Goal: Task Accomplishment & Management: Use online tool/utility

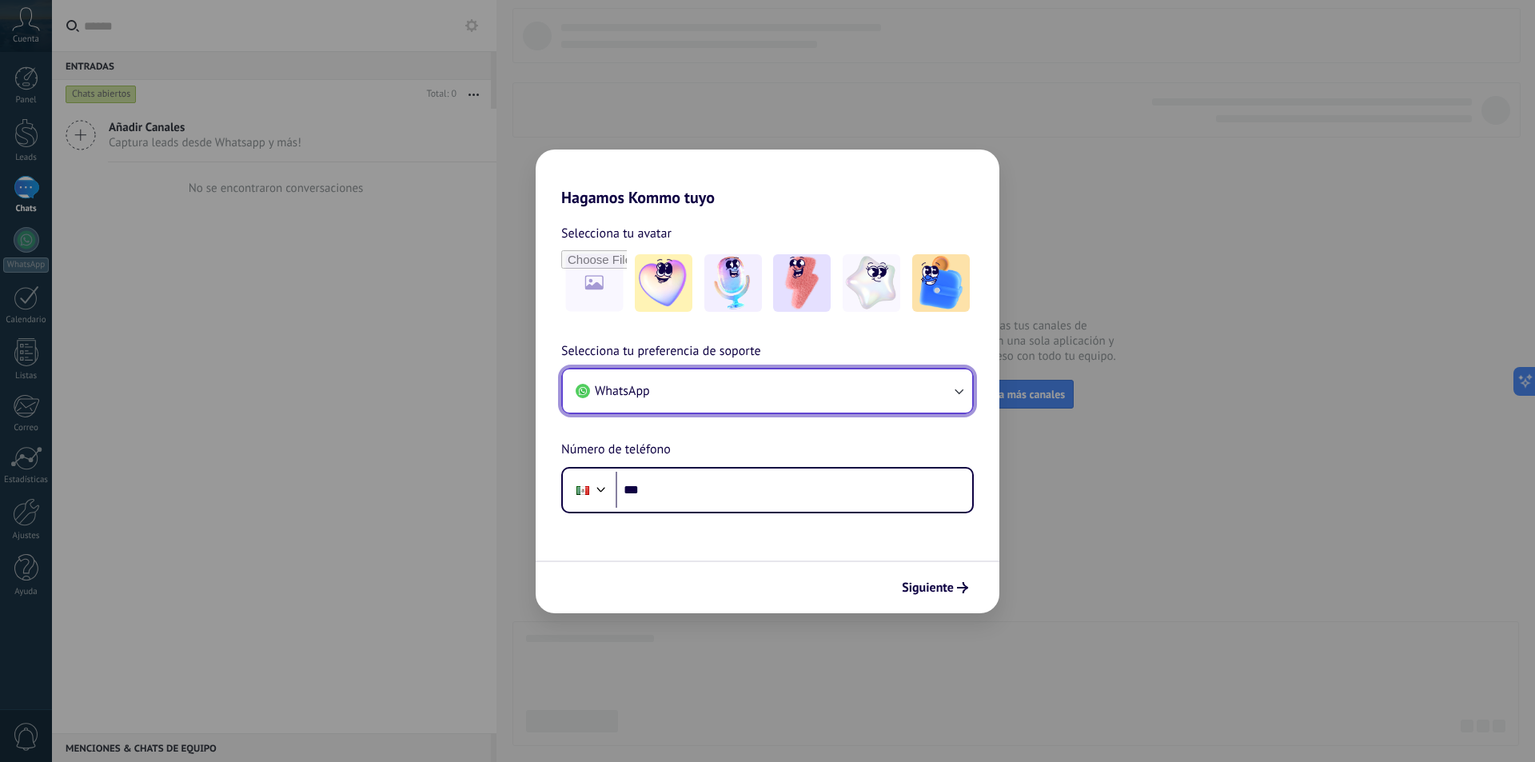
click at [959, 381] on button "WhatsApp" at bounding box center [767, 390] width 409 height 43
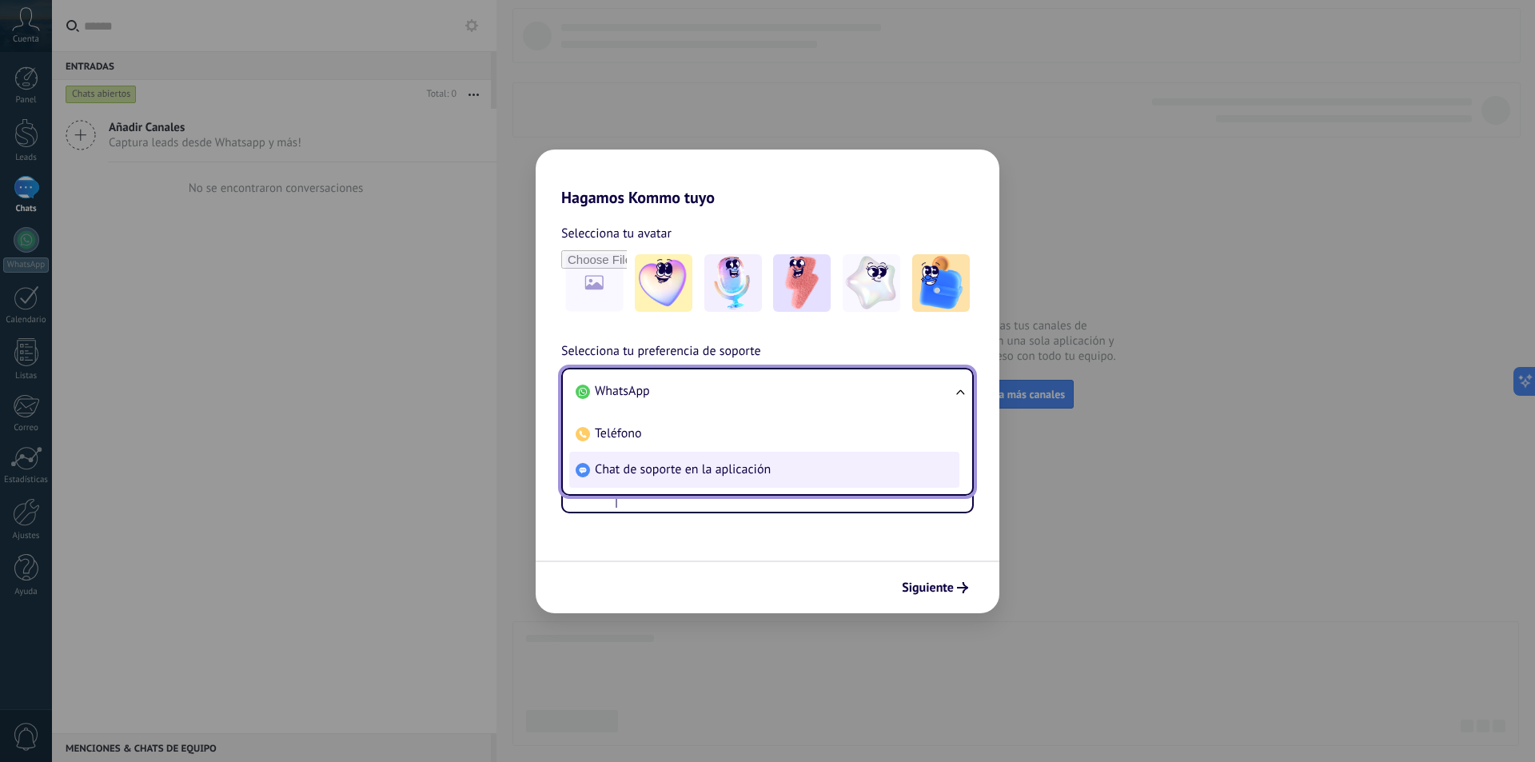
click at [781, 469] on li "Chat de soporte en la aplicación" at bounding box center [764, 470] width 390 height 36
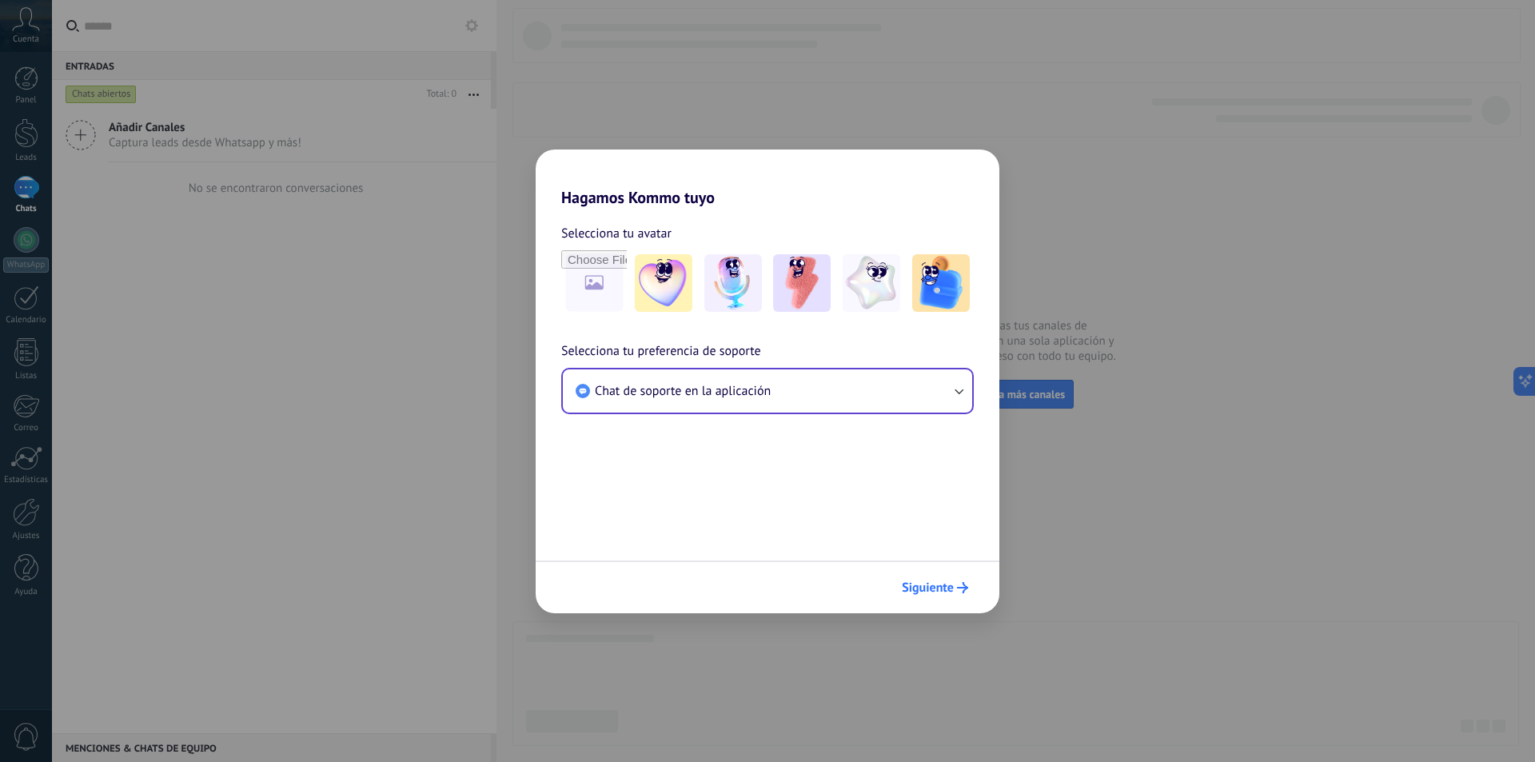
click at [951, 582] on span "Siguiente" at bounding box center [928, 587] width 52 height 11
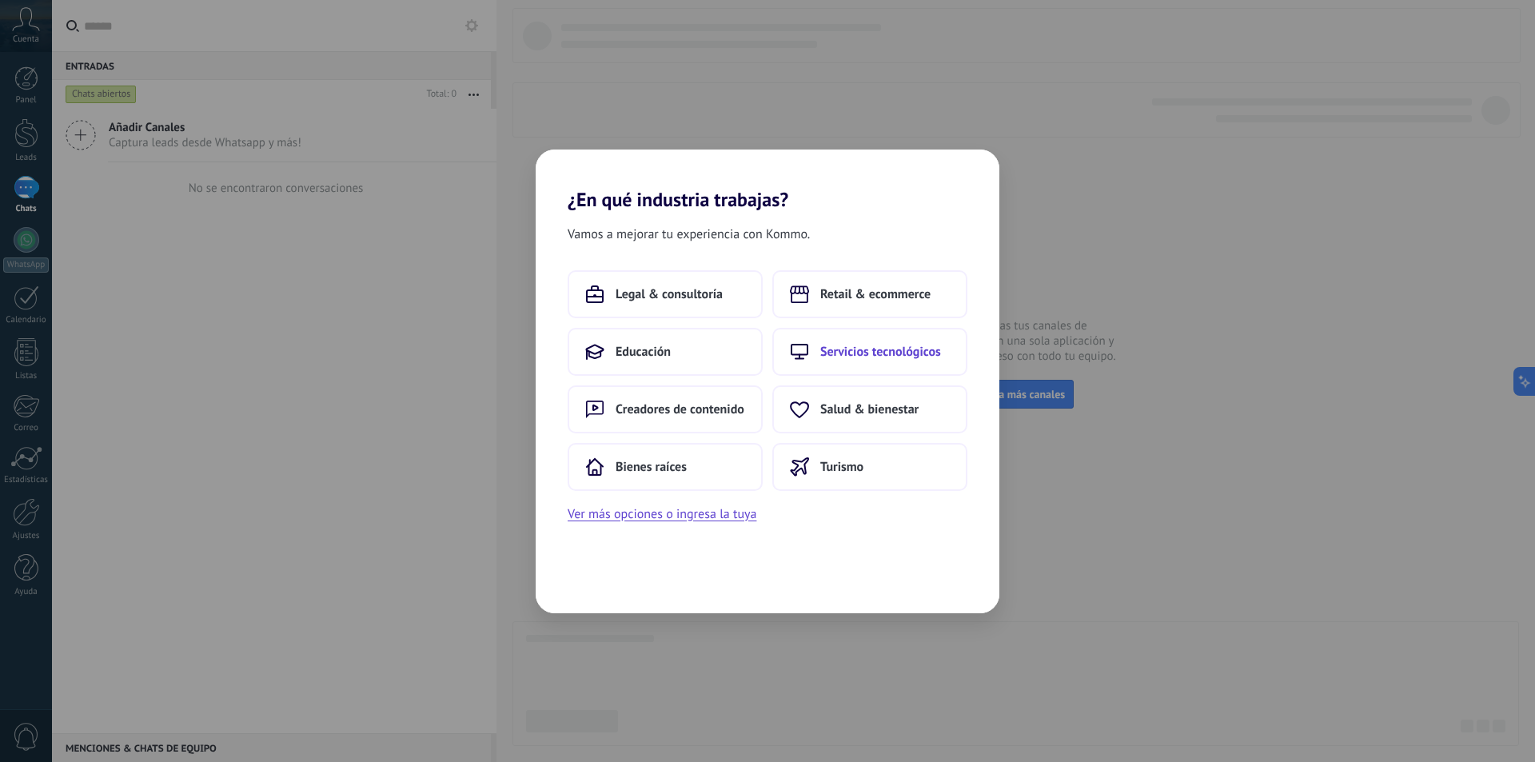
click at [831, 350] on span "Servicios tecnológicos" at bounding box center [880, 352] width 121 height 16
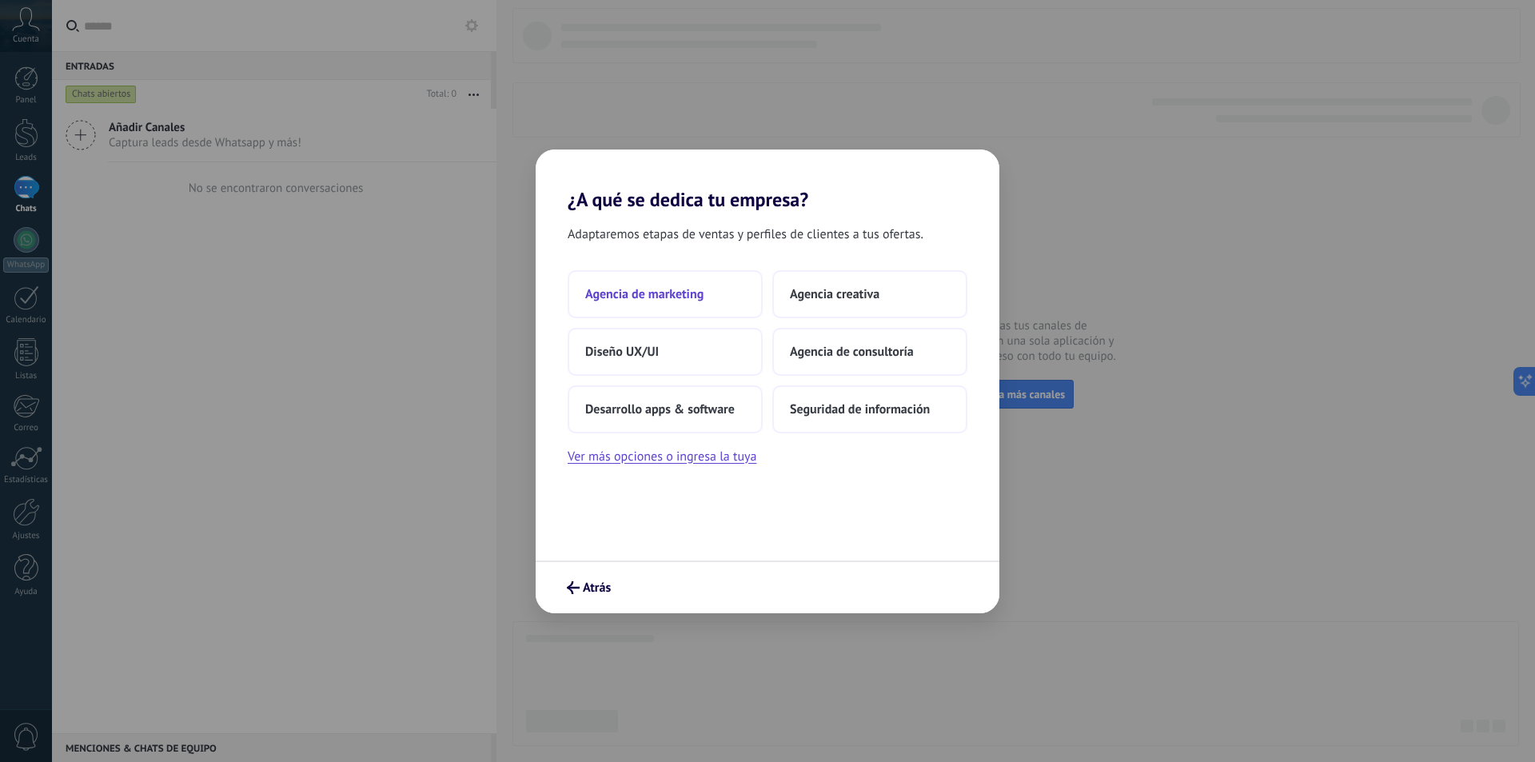
click at [694, 291] on span "Agencia de marketing" at bounding box center [644, 294] width 118 height 16
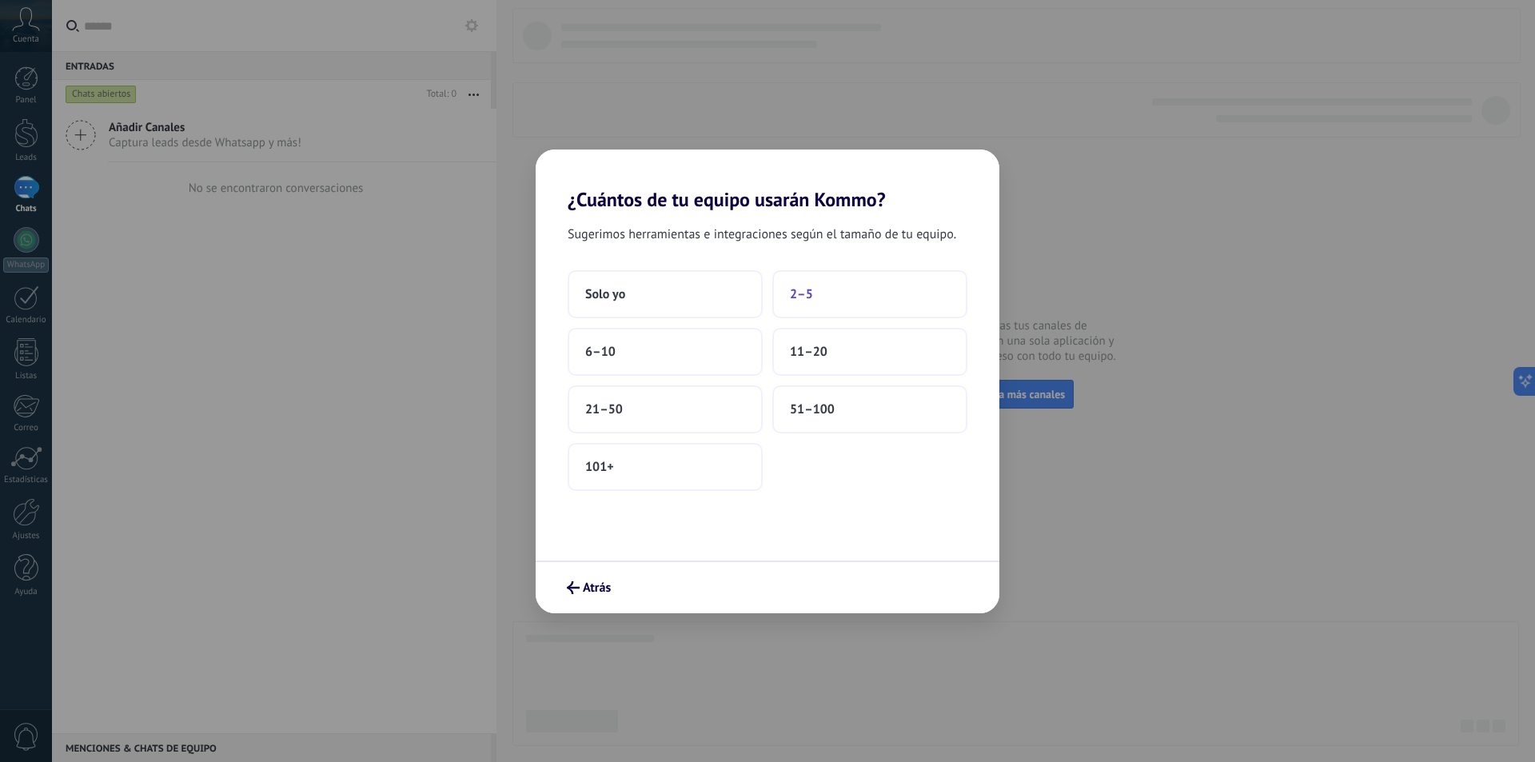
click at [795, 292] on span "2–5" at bounding box center [801, 294] width 23 height 16
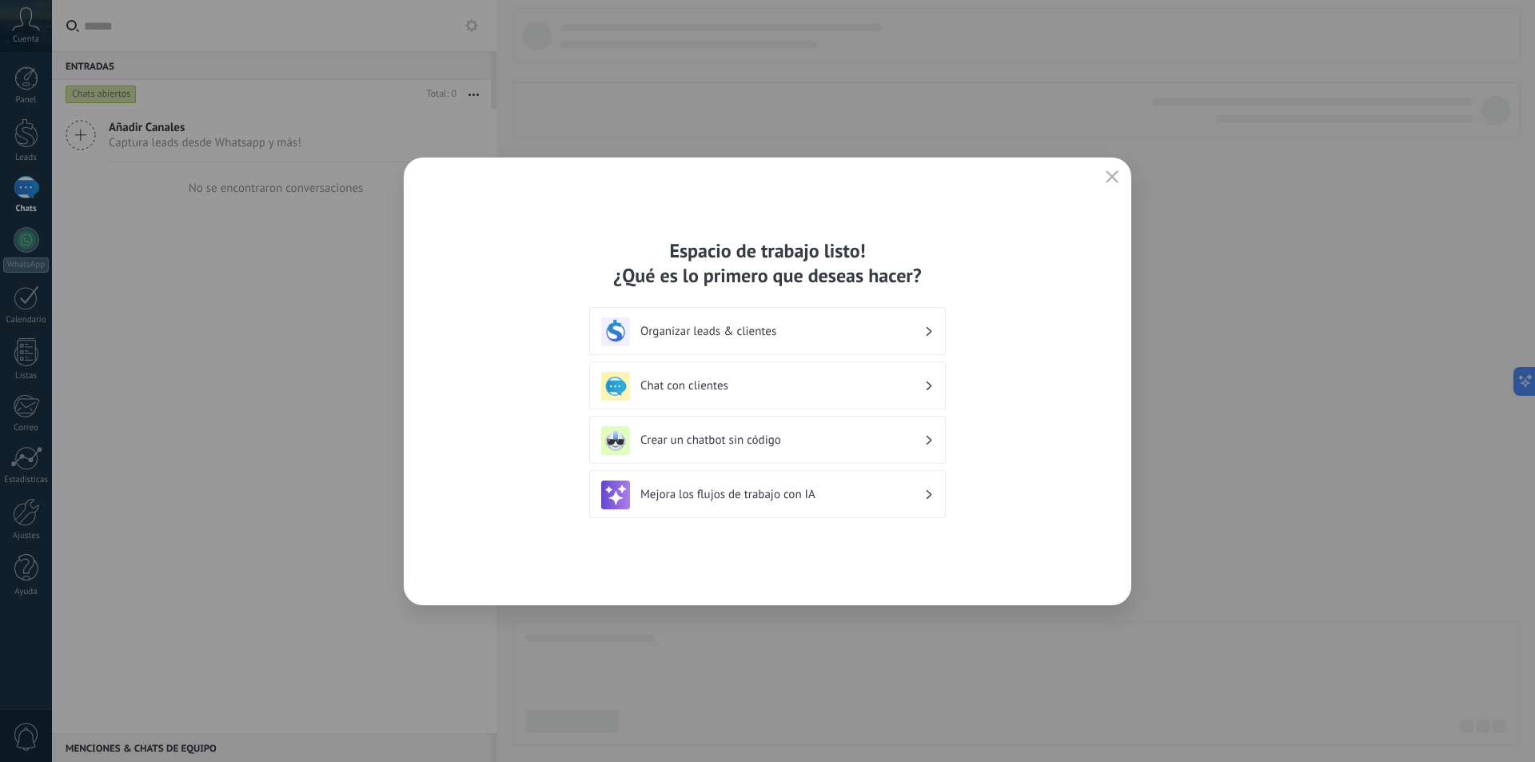
click at [1111, 174] on icon "button" at bounding box center [1112, 176] width 13 height 13
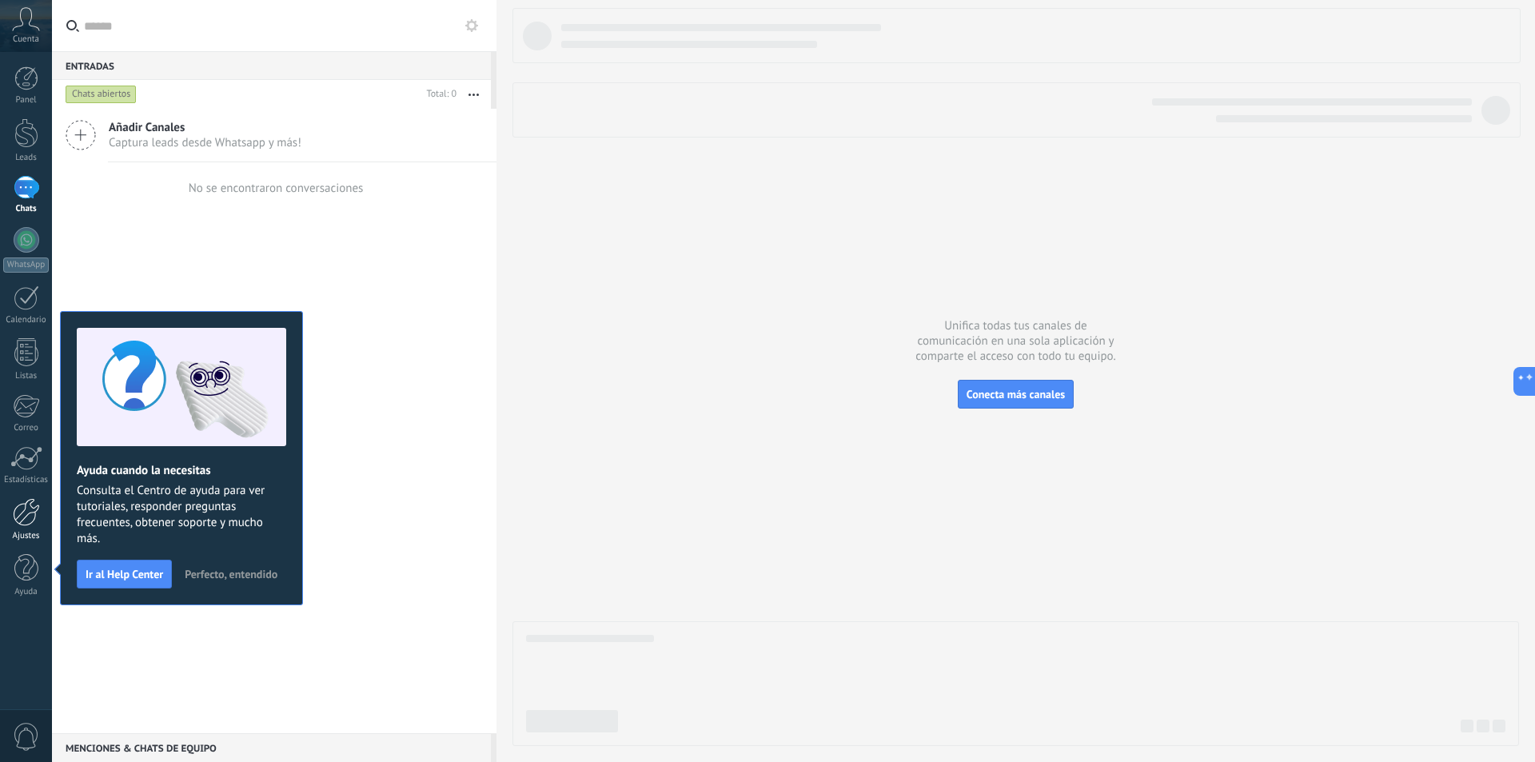
click at [22, 505] on div at bounding box center [26, 512] width 27 height 28
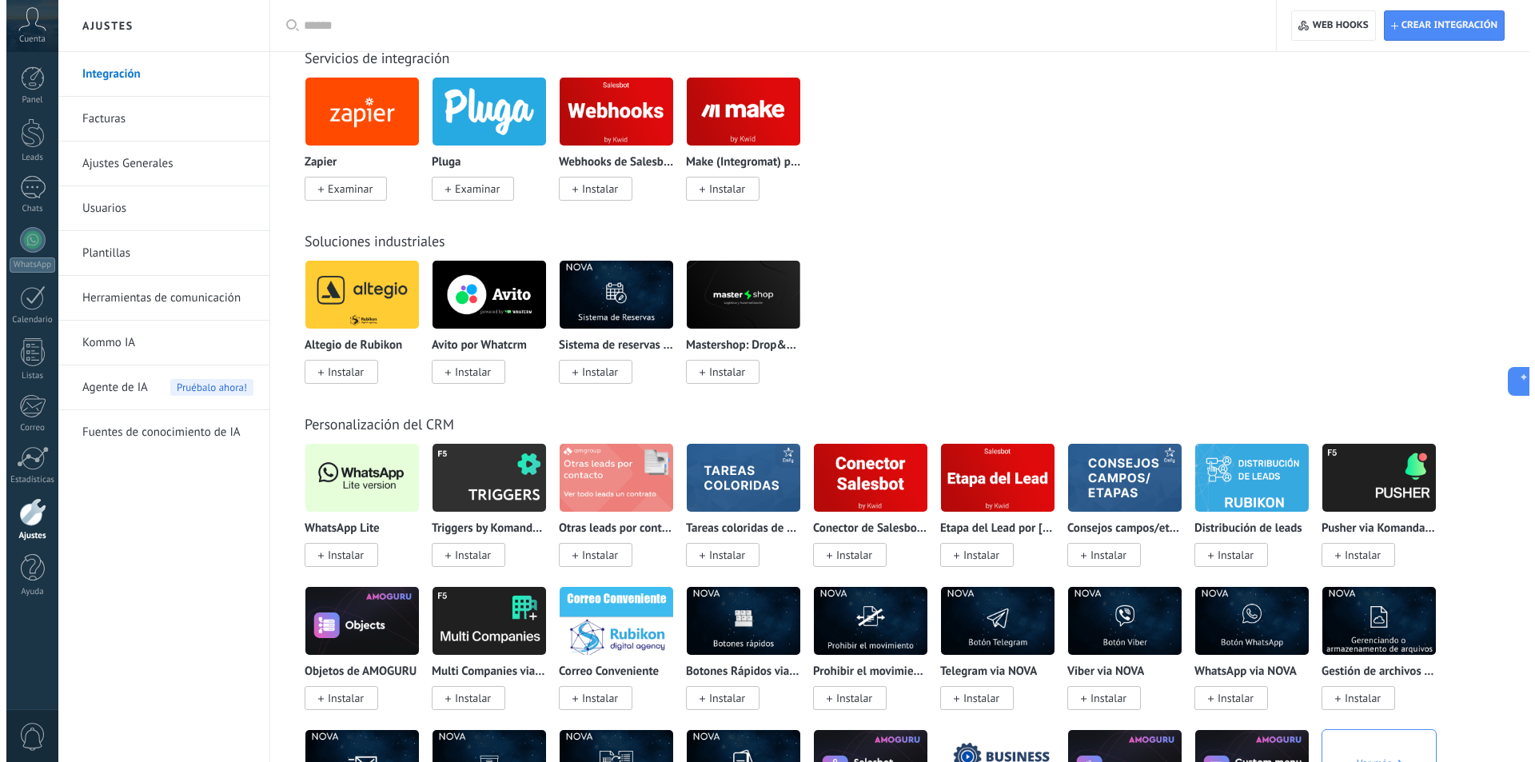
scroll to position [2558, 0]
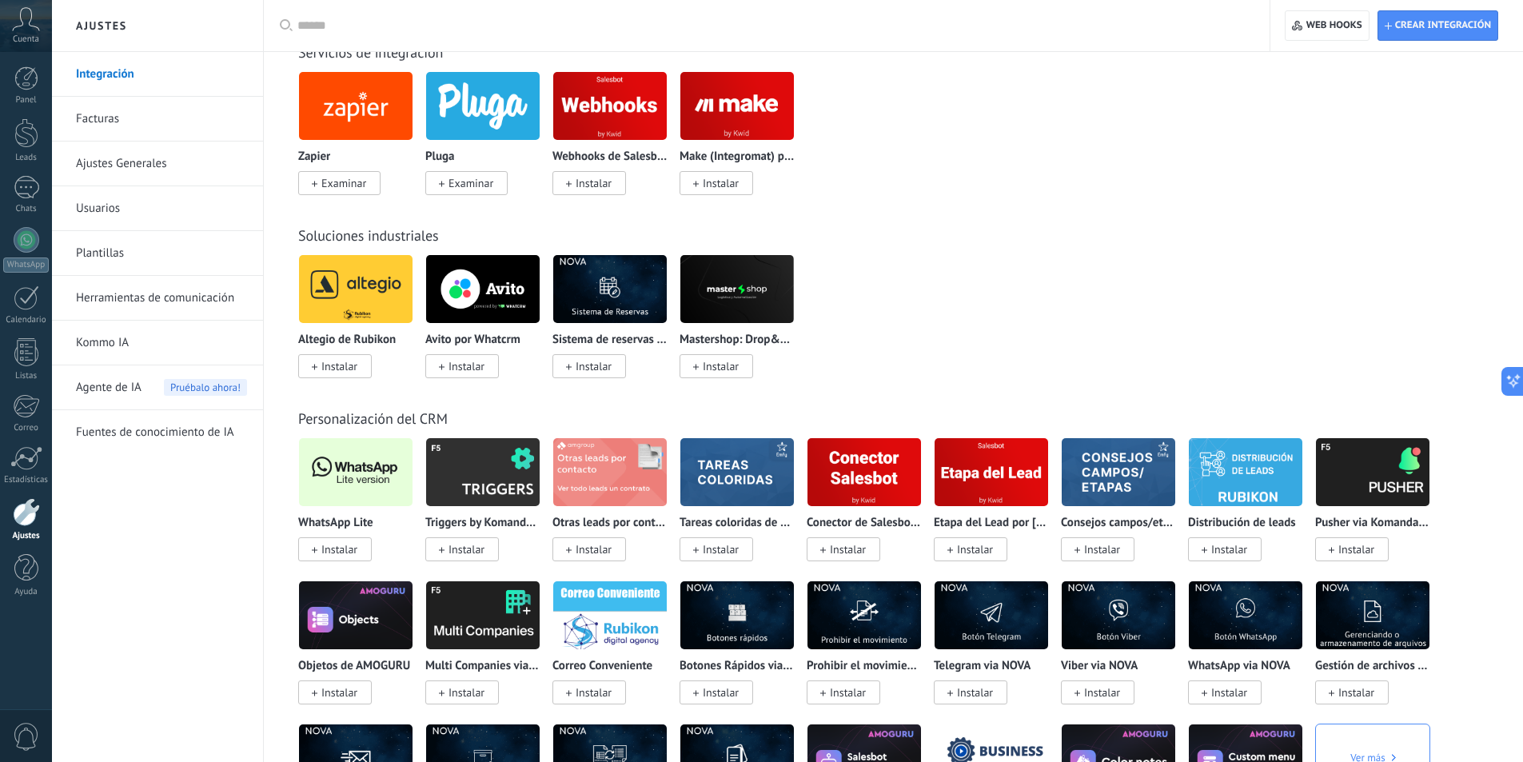
click at [335, 540] on span "Instalar" at bounding box center [335, 549] width 74 height 24
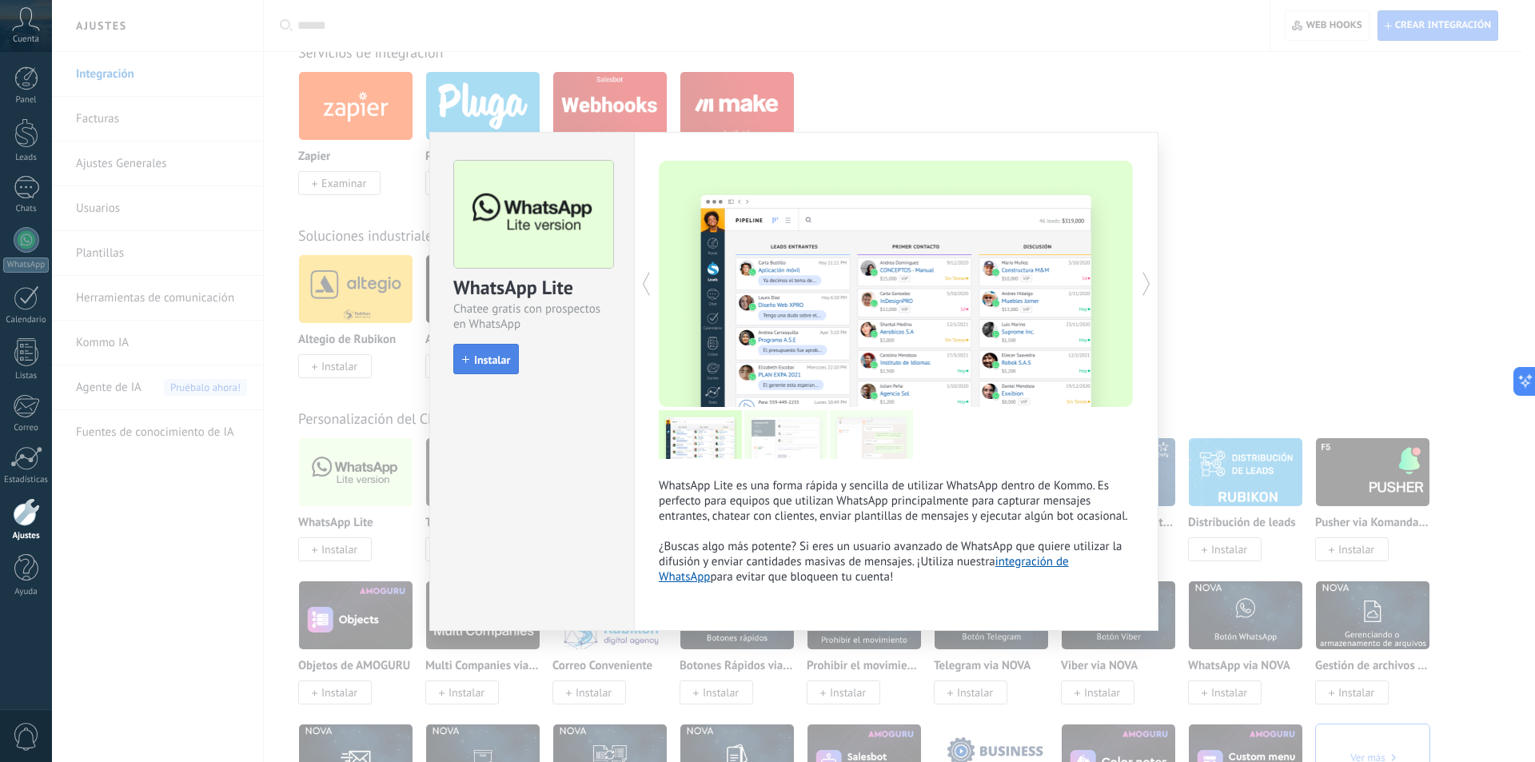
click at [468, 360] on use "button" at bounding box center [465, 359] width 7 height 7
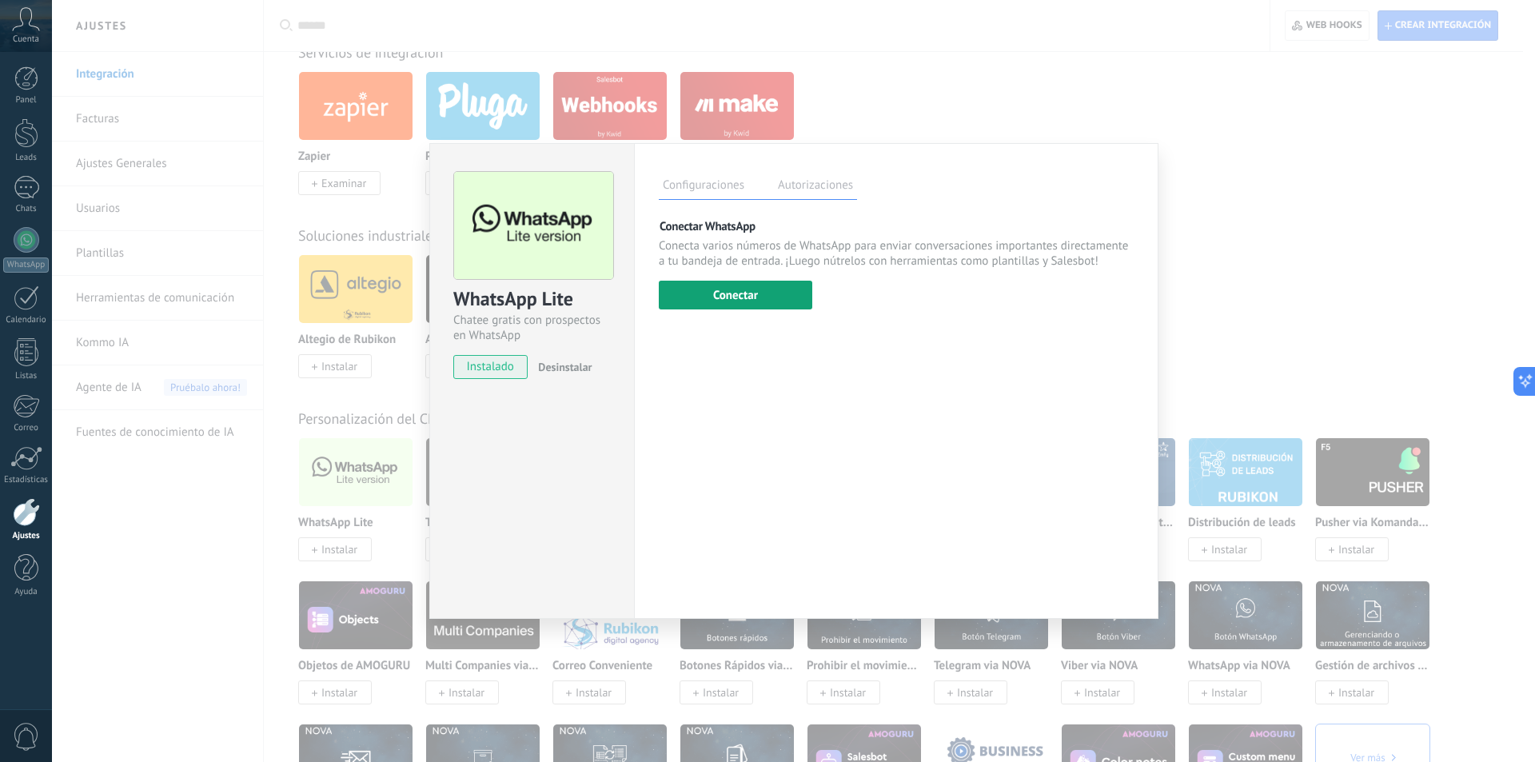
click at [728, 295] on button "Conectar" at bounding box center [735, 295] width 153 height 29
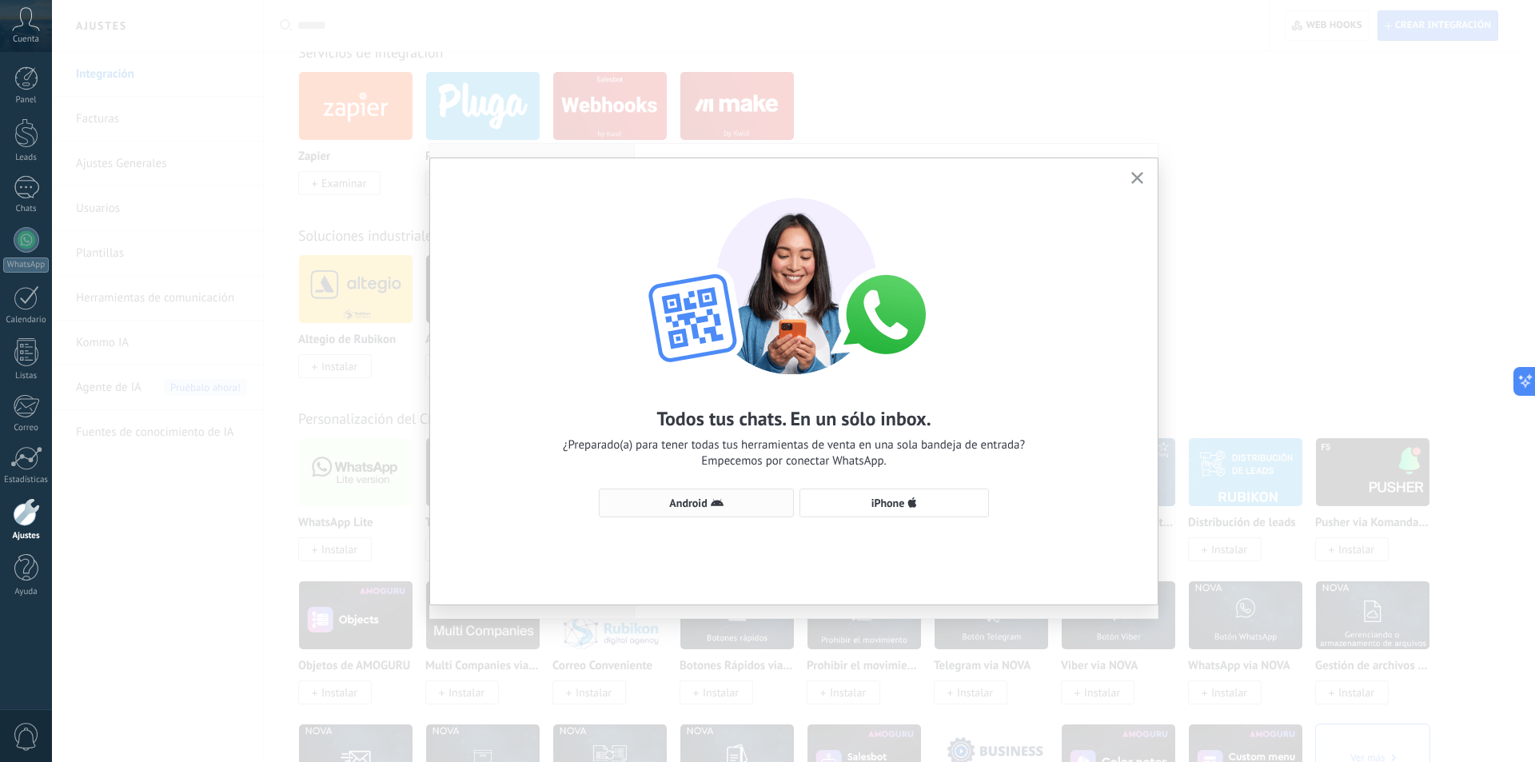
click at [704, 499] on span "Android" at bounding box center [688, 502] width 38 height 11
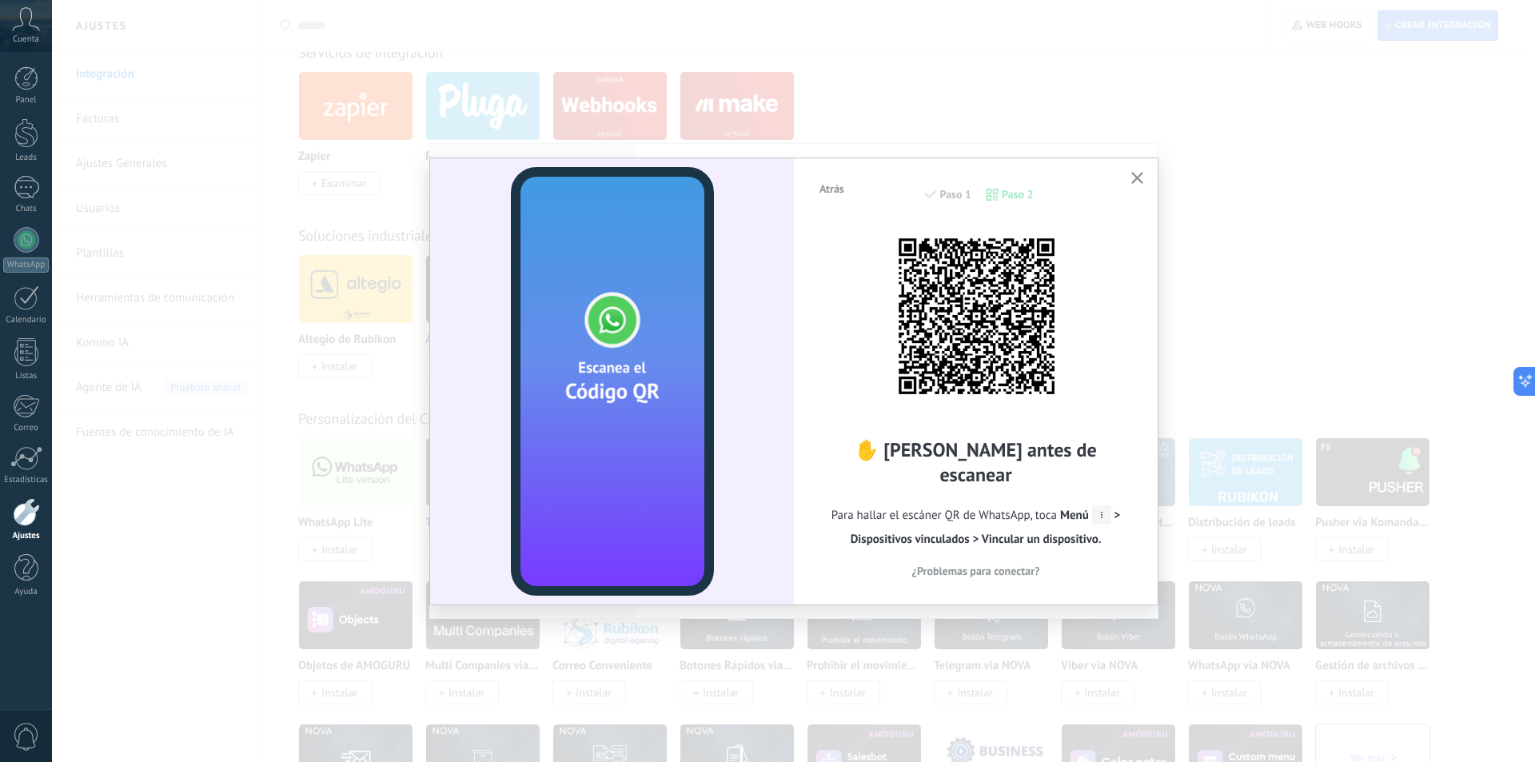
click at [1142, 176] on button "button" at bounding box center [1137, 179] width 20 height 22
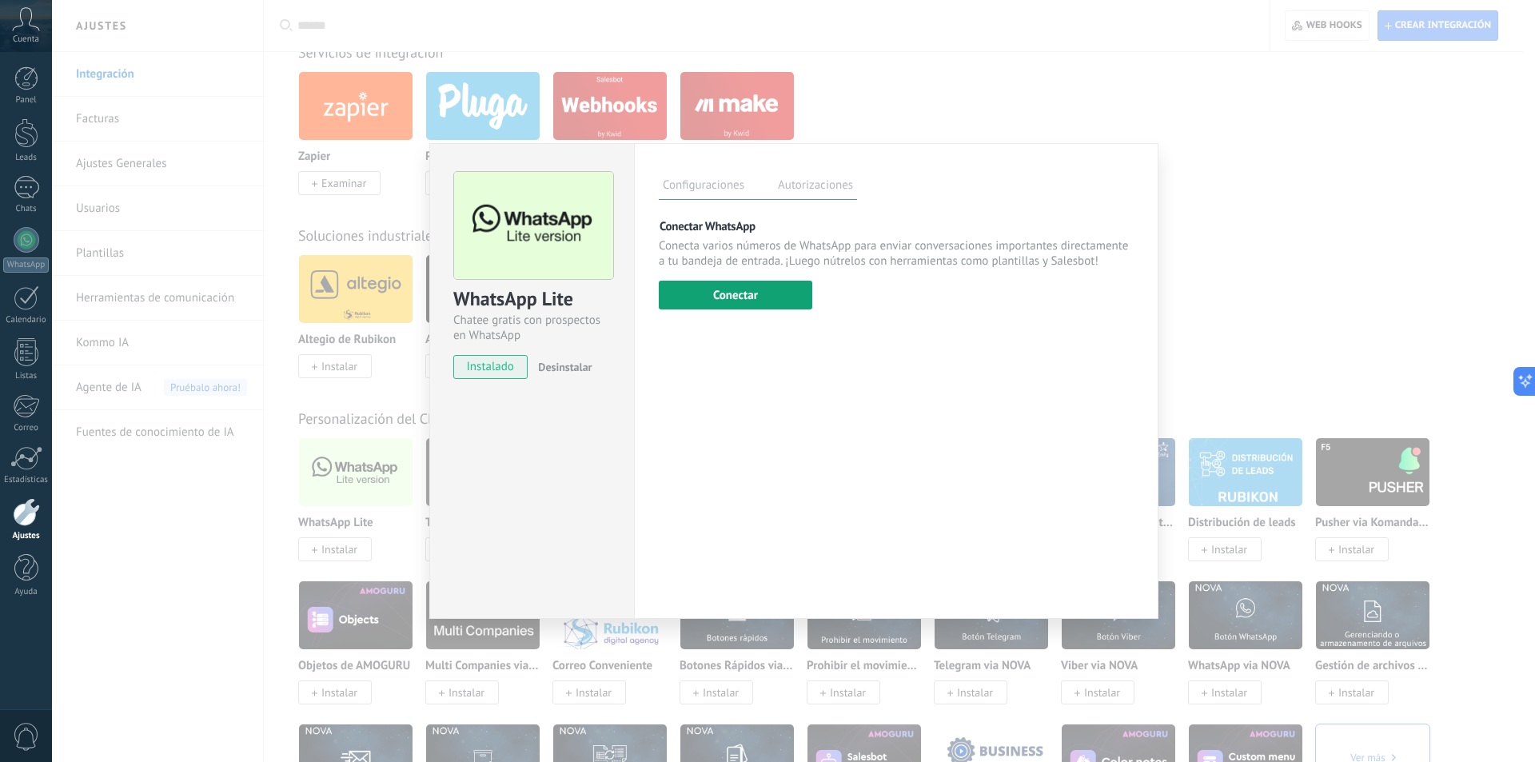
click at [748, 285] on button "Conectar" at bounding box center [735, 295] width 153 height 29
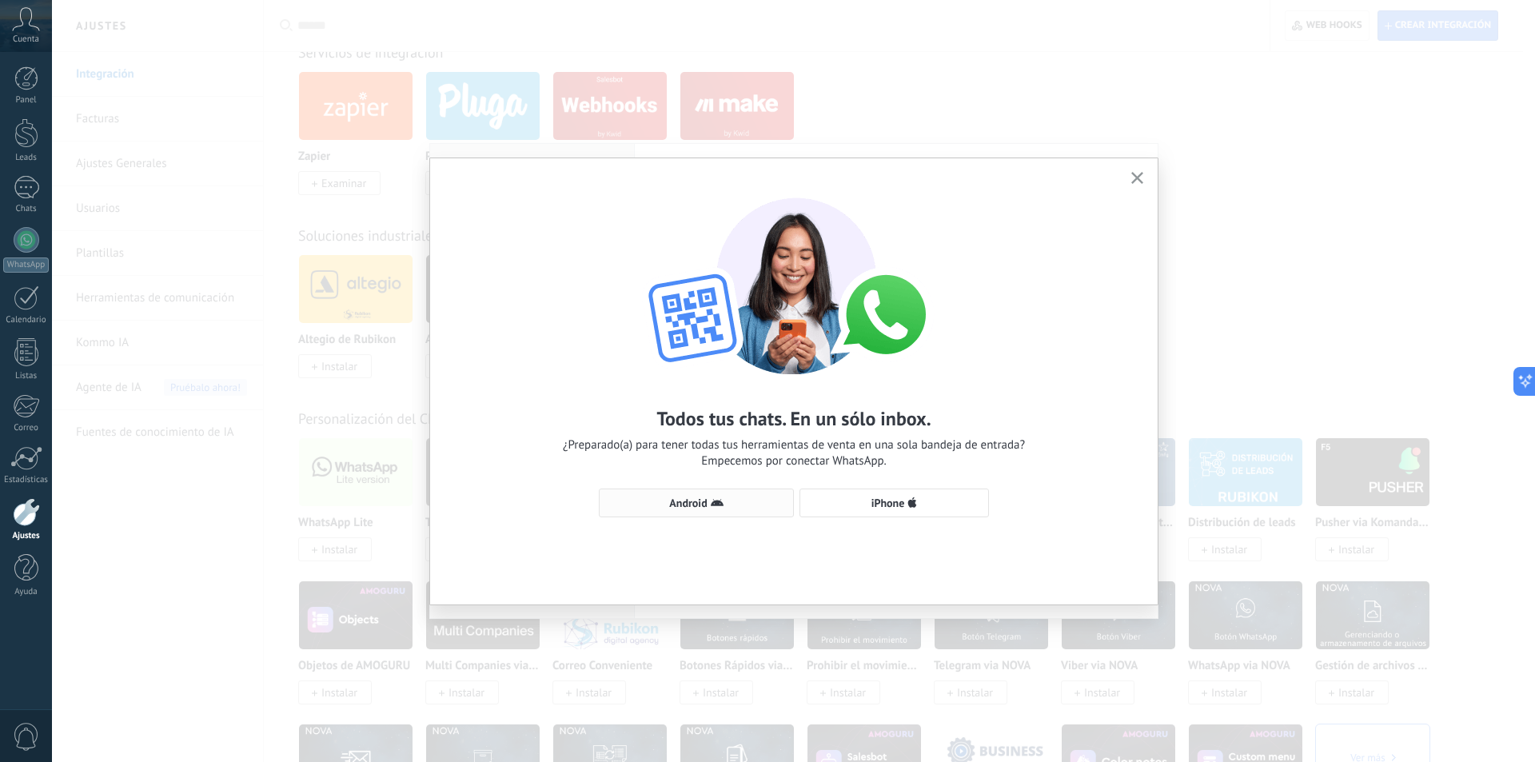
click at [708, 496] on button "Android" at bounding box center [696, 502] width 195 height 29
